Goal: Task Accomplishment & Management: Manage account settings

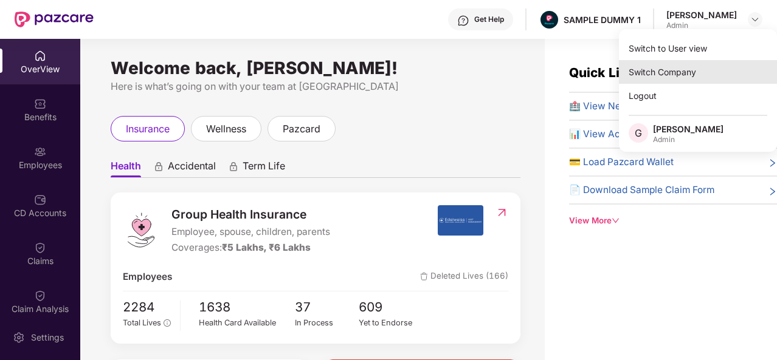
click at [660, 67] on div "Switch Company" at bounding box center [698, 72] width 158 height 24
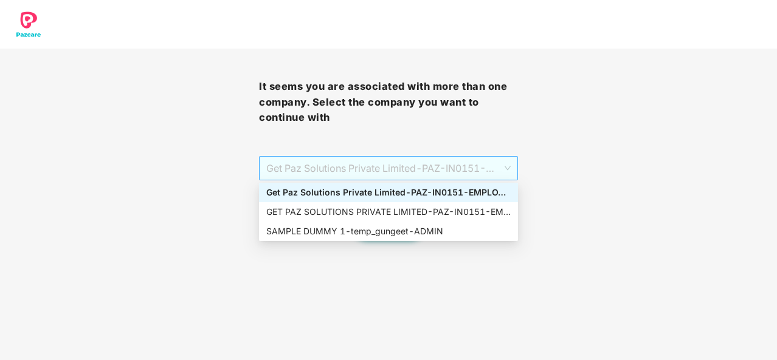
click at [489, 162] on span "Get Paz Solutions Private Limited - PAZ-IN0151 - EMPLOYEE" at bounding box center [388, 168] width 244 height 23
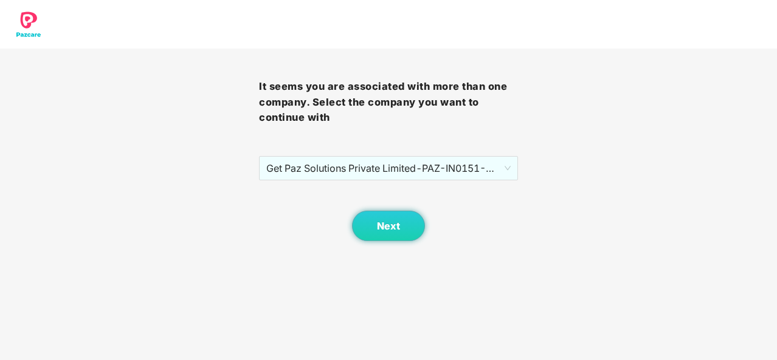
click at [559, 165] on div "It seems you are associated with more than one company. Select the company you …" at bounding box center [388, 120] width 777 height 241
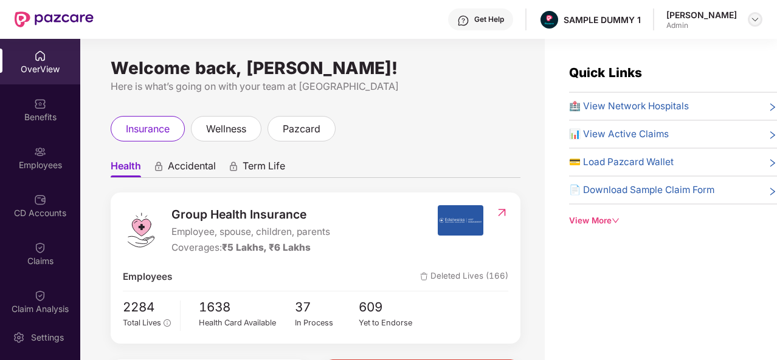
click at [758, 17] on img at bounding box center [755, 20] width 10 height 10
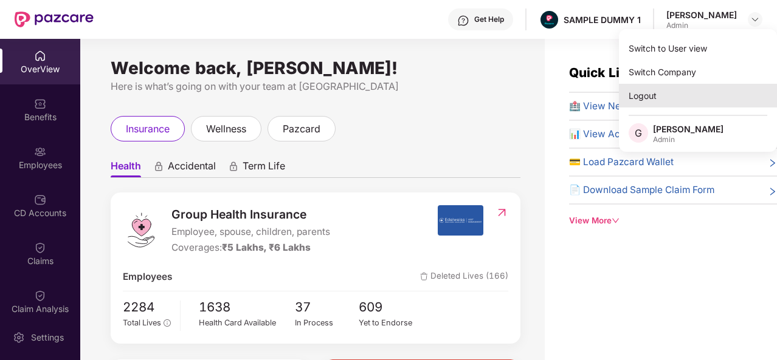
click at [710, 101] on div "Logout" at bounding box center [698, 96] width 158 height 24
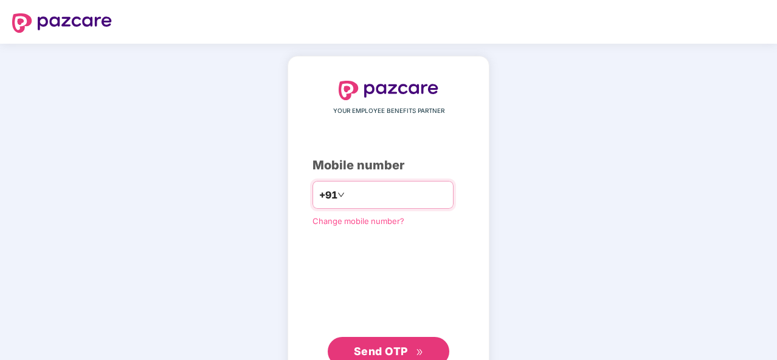
type input "**********"
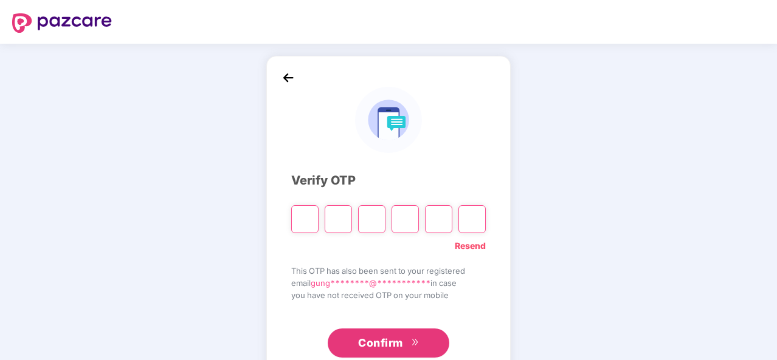
type input "*"
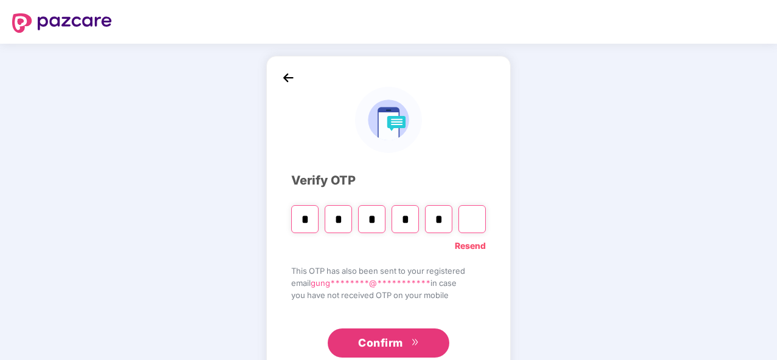
type input "*"
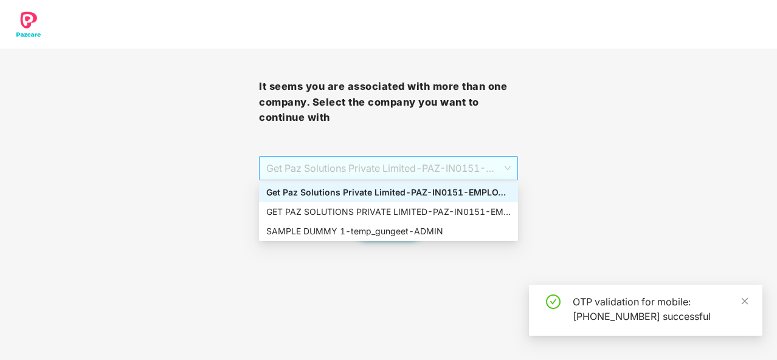
click at [396, 176] on span "Get Paz Solutions Private Limited - PAZ-IN0151 - EMPLOYEE" at bounding box center [388, 168] width 244 height 23
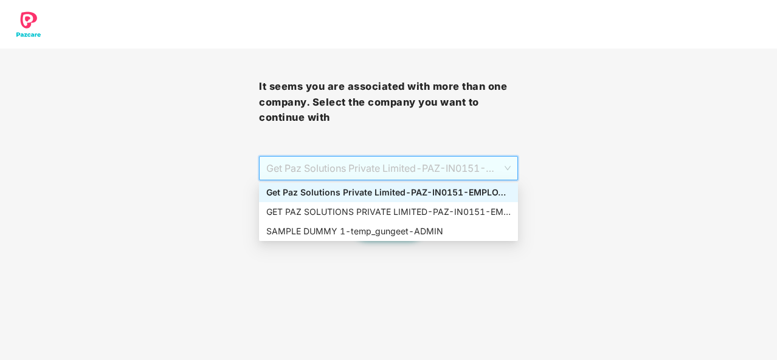
click at [566, 212] on div "It seems you are associated with more than one company. Select the company you …" at bounding box center [388, 120] width 777 height 241
